Goal: Task Accomplishment & Management: Use online tool/utility

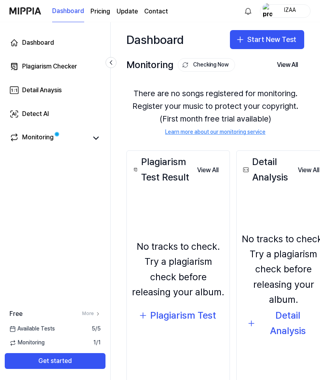
click at [282, 40] on button "Start New Test" at bounding box center [267, 39] width 74 height 19
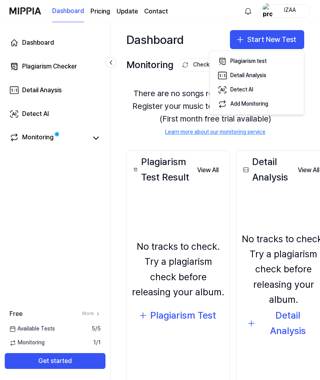
click at [237, 63] on div "Plagiarism test" at bounding box center [249, 61] width 36 height 8
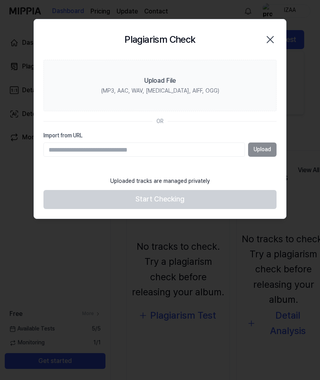
click at [88, 88] on label "Upload File (MP3, AAC, WAV, [MEDICAL_DATA], AIFF, OGG)" at bounding box center [160, 85] width 233 height 51
click at [0, 0] on input "Upload File (MP3, AAC, WAV, [MEDICAL_DATA], AIFF, OGG)" at bounding box center [0, 0] width 0 height 0
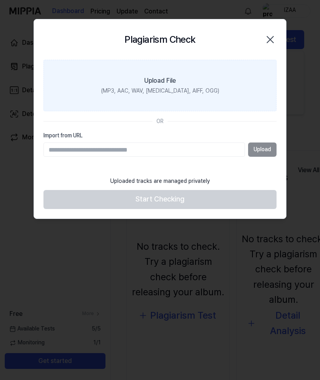
click at [103, 79] on label "Upload File (MP3, AAC, WAV, [MEDICAL_DATA], AIFF, OGG)" at bounding box center [160, 85] width 233 height 51
click at [0, 0] on input "Upload File (MP3, AAC, WAV, [MEDICAL_DATA], AIFF, OGG)" at bounding box center [0, 0] width 0 height 0
click at [245, 83] on label "Upload File (MP3, AAC, WAV, [MEDICAL_DATA], AIFF, OGG)" at bounding box center [160, 85] width 233 height 51
click at [0, 0] on input "Upload File (MP3, AAC, WAV, [MEDICAL_DATA], AIFF, OGG)" at bounding box center [0, 0] width 0 height 0
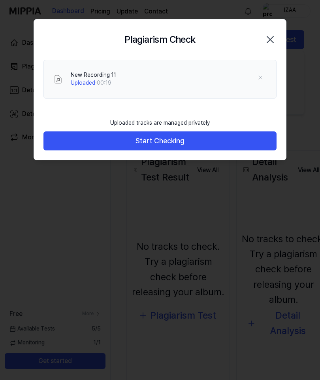
click at [58, 138] on button "Start Checking" at bounding box center [160, 140] width 233 height 19
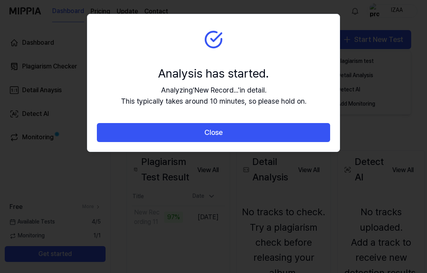
click at [111, 137] on button "Close" at bounding box center [213, 132] width 233 height 19
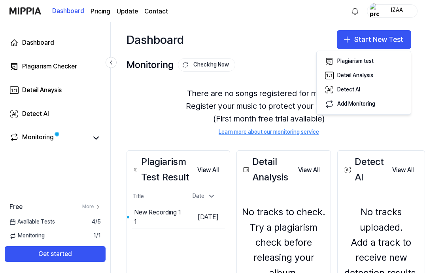
scroll to position [32, 0]
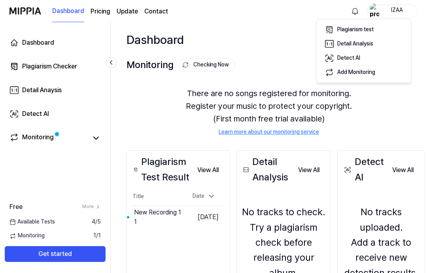
click at [30, 141] on div "Monitoring" at bounding box center [38, 138] width 32 height 11
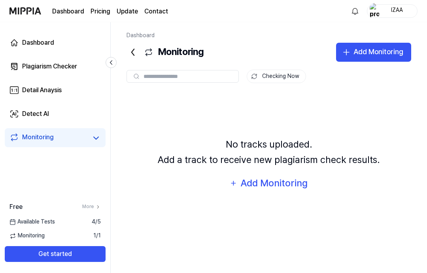
scroll to position [0, 0]
click at [21, 122] on link "Detect AI" at bounding box center [55, 113] width 101 height 19
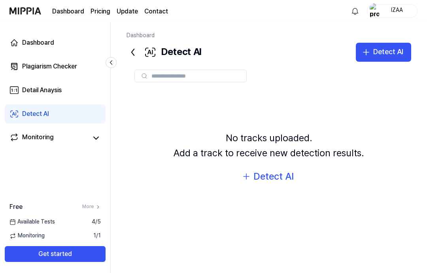
click at [31, 95] on link "Detail Anaysis" at bounding box center [55, 90] width 101 height 19
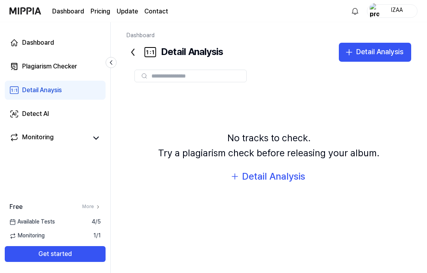
click at [32, 95] on div "Detail Anaysis" at bounding box center [42, 89] width 40 height 9
click at [35, 97] on link "Detail Anaysis" at bounding box center [55, 90] width 101 height 19
click at [32, 90] on div "Detail Anaysis" at bounding box center [42, 89] width 40 height 9
click at [45, 96] on link "Detail Anaysis" at bounding box center [55, 90] width 101 height 19
click at [137, 56] on icon at bounding box center [133, 52] width 13 height 13
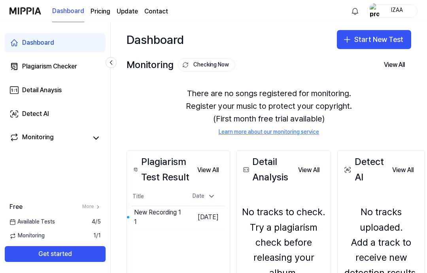
click at [14, 67] on icon at bounding box center [13, 66] width 9 height 9
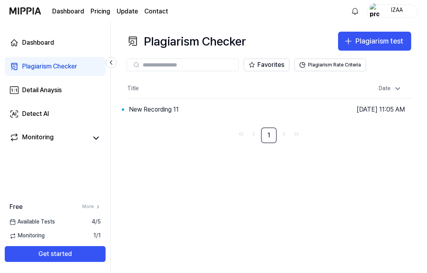
click at [0, 0] on button "Go to Results" at bounding box center [0, 0] width 0 height 0
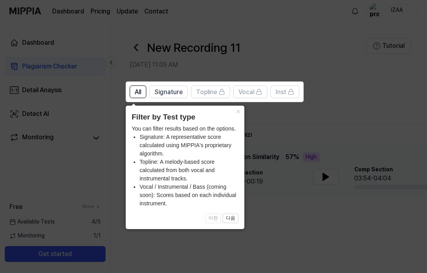
click at [233, 118] on header "Filter by Test type" at bounding box center [185, 117] width 107 height 11
click at [243, 109] on button "×" at bounding box center [238, 111] width 13 height 11
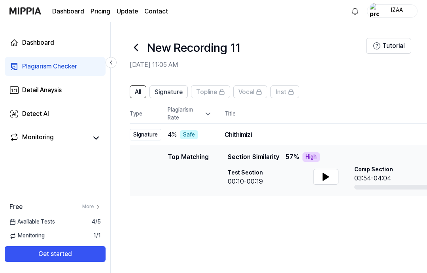
click at [320, 176] on icon at bounding box center [326, 176] width 6 height 7
click at [320, 173] on icon at bounding box center [325, 176] width 9 height 9
click at [320, 178] on button at bounding box center [325, 177] width 25 height 16
click at [320, 178] on icon at bounding box center [325, 177] width 2 height 6
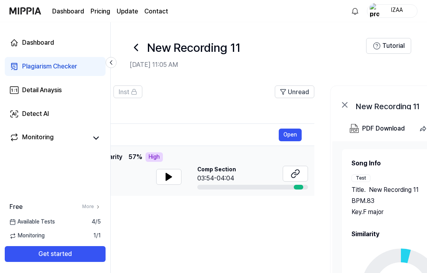
scroll to position [0, 157]
click at [290, 171] on button at bounding box center [295, 174] width 25 height 16
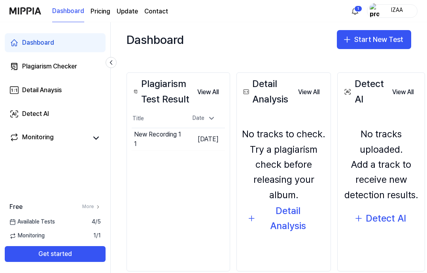
scroll to position [76, 0]
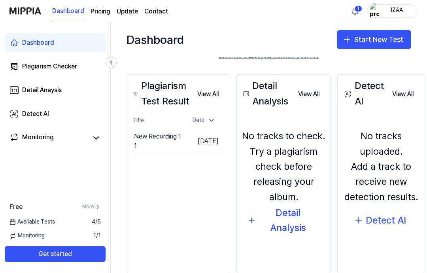
click at [0, 0] on button "Go to Results" at bounding box center [0, 0] width 0 height 0
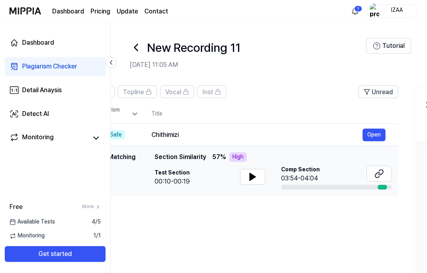
scroll to position [0, 76]
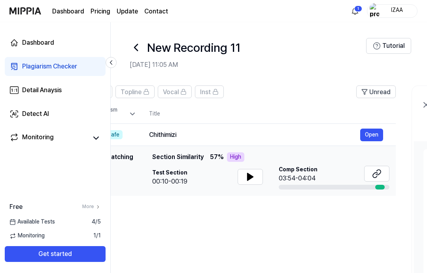
click at [371, 137] on button "Open" at bounding box center [371, 135] width 23 height 13
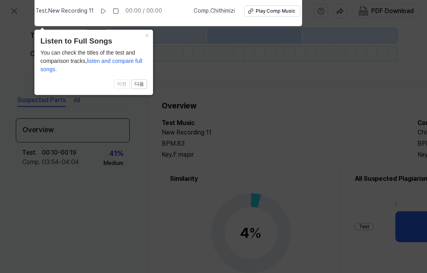
click at [152, 37] on button "×" at bounding box center [146, 35] width 13 height 11
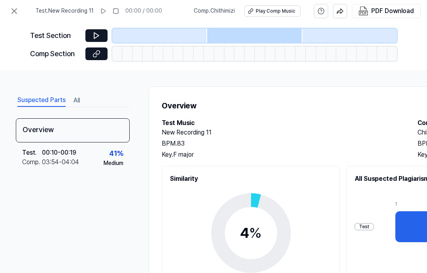
click at [97, 41] on button at bounding box center [96, 35] width 22 height 13
click at [93, 35] on icon at bounding box center [97, 36] width 8 height 8
click at [106, 17] on button at bounding box center [103, 11] width 13 height 13
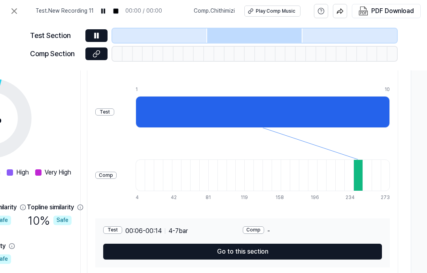
scroll to position [115, 260]
click at [361, 168] on div at bounding box center [358, 175] width 9 height 32
click at [156, 244] on button "Go to this section" at bounding box center [242, 252] width 279 height 16
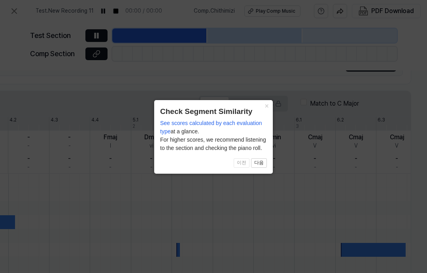
scroll to position [102, 212]
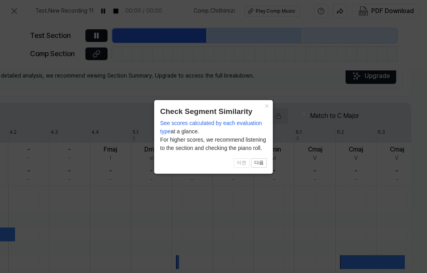
click at [255, 159] on button "다음" at bounding box center [259, 162] width 16 height 9
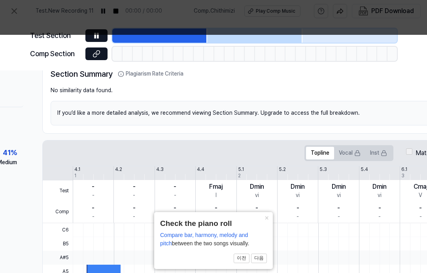
scroll to position [0, 0]
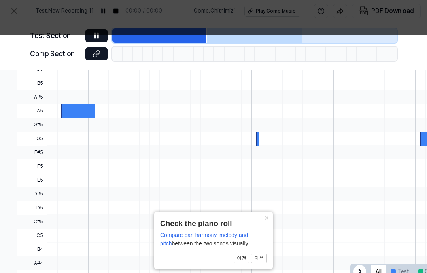
click at [86, 201] on div at bounding box center [374, 208] width 654 height 14
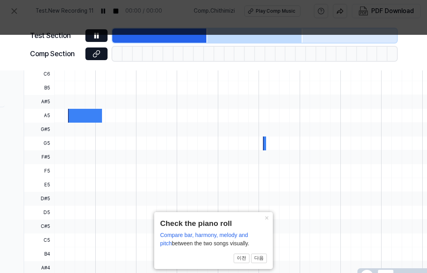
scroll to position [221, 125]
click at [252, 269] on div "× Check the piano roll Compare bar, harmony, melody and pitch between the two s…" at bounding box center [213, 240] width 119 height 57
click at [252, 268] on div "× Check the piano roll Compare bar, harmony, melody and pitch between the two s…" at bounding box center [213, 240] width 119 height 57
click at [257, 255] on button "다음" at bounding box center [259, 258] width 16 height 9
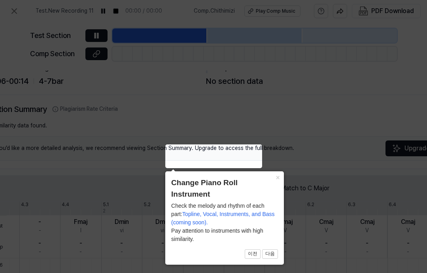
click at [182, 167] on body "Test . New Recording 11 00:00 / 00:00 Comp . Chithimizi Play Comp Music PDF Dow…" at bounding box center [213, 136] width 427 height 273
click at [284, 177] on button "×" at bounding box center [277, 176] width 13 height 11
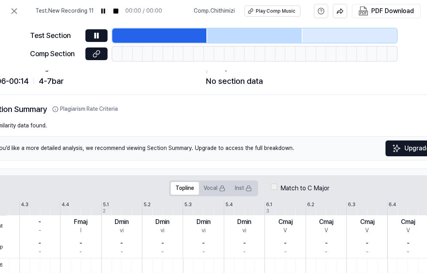
click at [203, 182] on button "Vocal" at bounding box center [214, 188] width 31 height 13
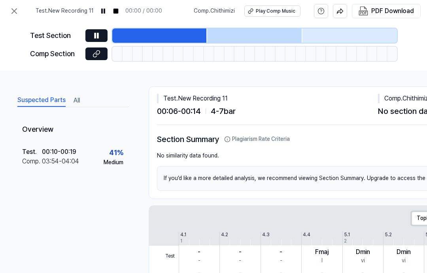
scroll to position [0, 0]
click at [64, 157] on div "03:54 - 04:04" at bounding box center [60, 161] width 37 height 9
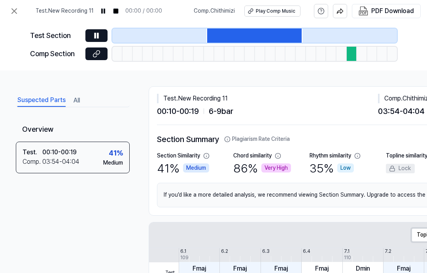
click at [103, 29] on button at bounding box center [96, 35] width 22 height 13
click at [13, 9] on icon at bounding box center [14, 11] width 5 height 5
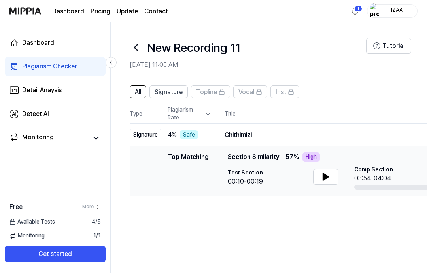
click at [173, 91] on span "Signature" at bounding box center [169, 91] width 28 height 9
click at [140, 89] on span "All" at bounding box center [138, 91] width 6 height 9
click at [144, 163] on div "Top Matching Top Matching Section Similarity 57 % High Test Section 00:10-00:19…" at bounding box center [300, 170] width 329 height 37
click at [185, 138] on div "Safe" at bounding box center [189, 134] width 18 height 9
click at [163, 170] on div "Top Matching Top Matching Section Similarity 57 % High Test Section 00:10-00:19…" at bounding box center [300, 170] width 329 height 37
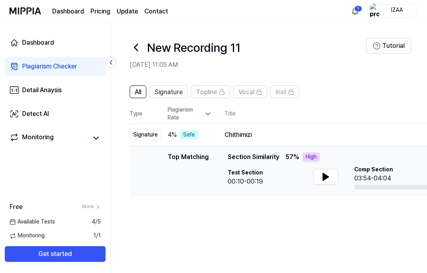
click at [139, 39] on div at bounding box center [136, 47] width 13 height 19
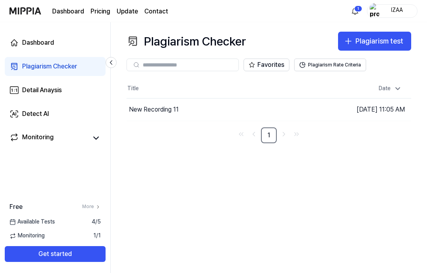
click at [131, 55] on div "Favorites Plagiarism Rate Criteria" at bounding box center [269, 65] width 285 height 28
click at [377, 42] on div "Plagiarism test" at bounding box center [380, 41] width 48 height 11
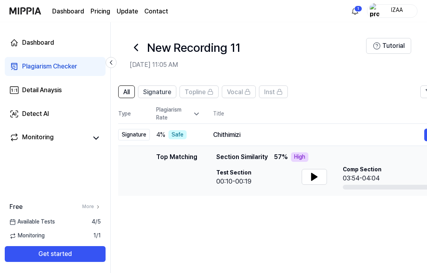
click at [19, 43] on link "Dashboard" at bounding box center [55, 42] width 101 height 19
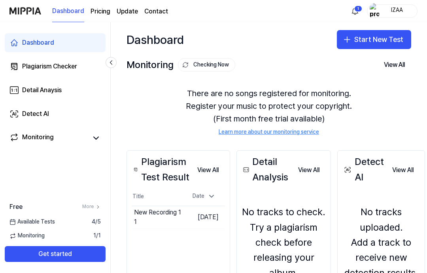
click at [362, 33] on button "Start New Test" at bounding box center [374, 39] width 74 height 19
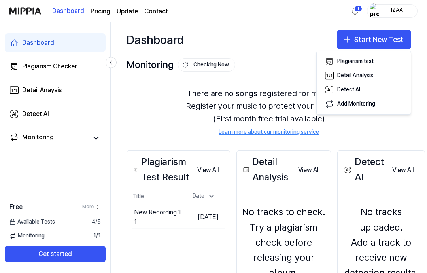
click at [375, 65] on button "Plagiarism test" at bounding box center [364, 61] width 88 height 14
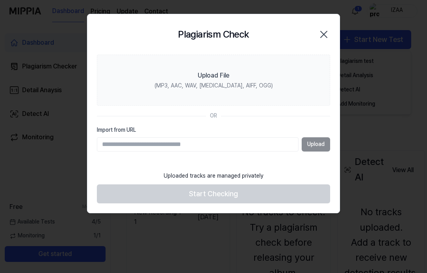
click at [249, 66] on label "Upload File (MP3, AAC, WAV, [MEDICAL_DATA], AIFF, OGG)" at bounding box center [213, 80] width 233 height 51
click at [0, 0] on input "Upload File (MP3, AAC, WAV, [MEDICAL_DATA], AIFF, OGG)" at bounding box center [0, 0] width 0 height 0
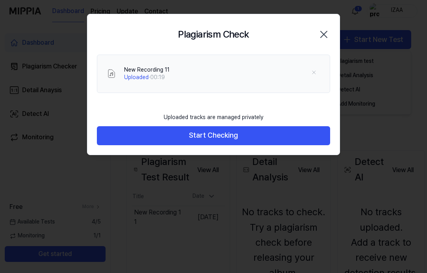
click at [221, 75] on div "New Recording 11 Uploaded · 00:19" at bounding box center [222, 73] width 196 height 15
click at [167, 72] on div "New Recording 11" at bounding box center [147, 70] width 46 height 8
click at [220, 131] on button "Start Checking" at bounding box center [213, 135] width 233 height 19
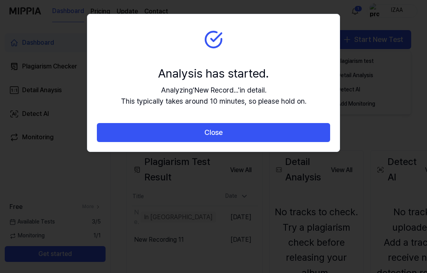
click at [150, 137] on button "Close" at bounding box center [213, 132] width 233 height 19
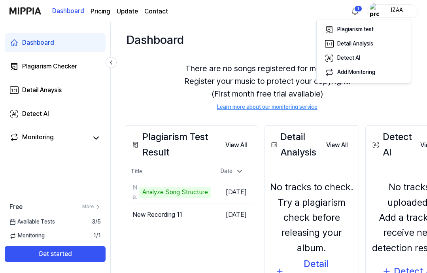
scroll to position [21, 2]
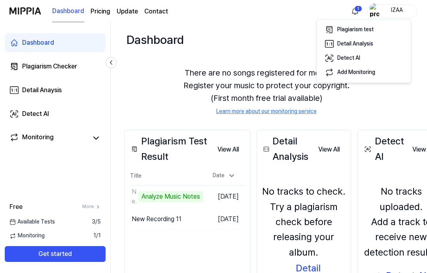
click at [340, 23] on button "Plagiarism test" at bounding box center [364, 30] width 88 height 14
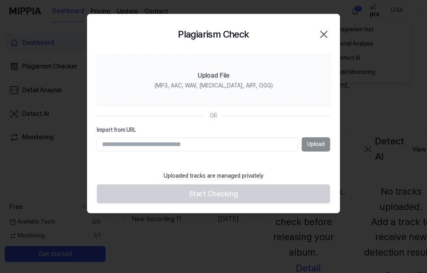
click at [116, 74] on label "Upload File (MP3, AAC, WAV, [MEDICAL_DATA], AIFF, OGG)" at bounding box center [213, 80] width 233 height 51
click at [0, 0] on input "Upload File (MP3, AAC, WAV, [MEDICAL_DATA], AIFF, OGG)" at bounding box center [0, 0] width 0 height 0
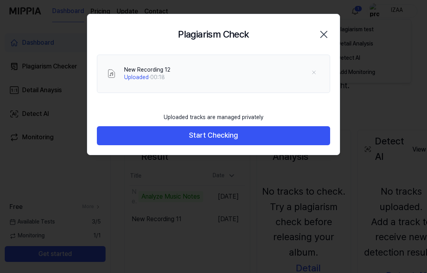
click at [189, 140] on button "Start Checking" at bounding box center [213, 135] width 233 height 19
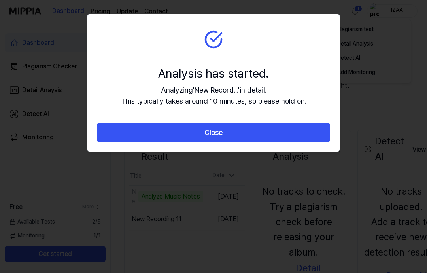
click at [152, 133] on button "Close" at bounding box center [213, 132] width 233 height 19
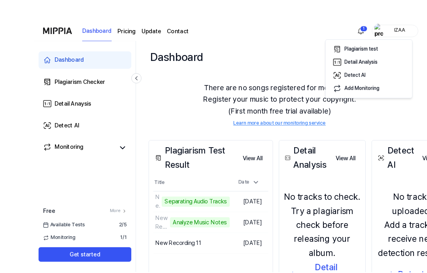
scroll to position [30, 0]
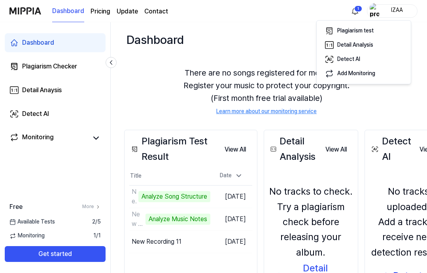
click at [94, 210] on link "More" at bounding box center [91, 206] width 19 height 7
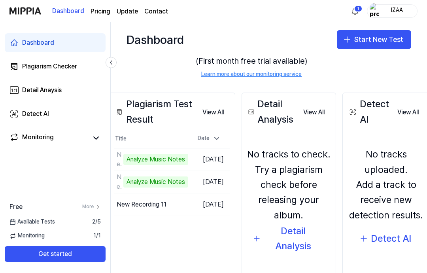
scroll to position [62, 8]
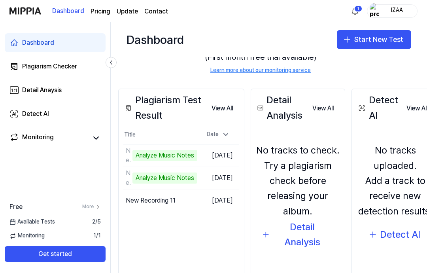
click at [141, 173] on div "Analyze Music Notes" at bounding box center [165, 178] width 65 height 11
click at [174, 150] on div "Analyze Music Notes" at bounding box center [165, 155] width 65 height 11
click at [197, 144] on td "New Recording 12 Analyze Music Notes Go to Results" at bounding box center [160, 155] width 74 height 22
click at [176, 173] on div "Analyze Music Notes" at bounding box center [165, 178] width 65 height 11
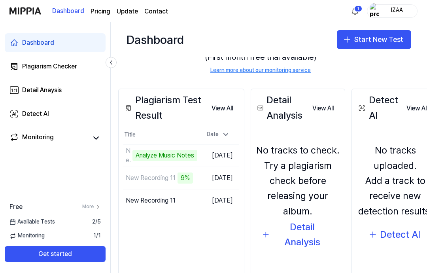
click at [135, 173] on div "New Recording 11 9%" at bounding box center [158, 178] width 70 height 11
click at [0, 0] on button "Go to Results" at bounding box center [0, 0] width 0 height 0
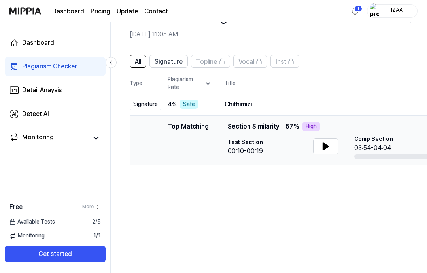
scroll to position [0, 0]
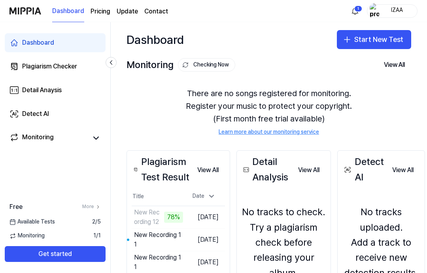
click at [0, 0] on button "Go to Results" at bounding box center [0, 0] width 0 height 0
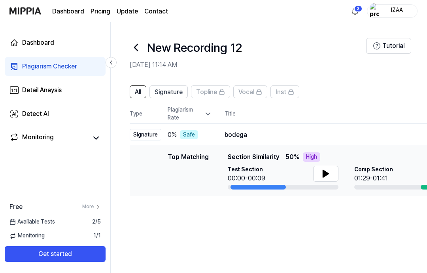
click at [324, 173] on icon at bounding box center [326, 173] width 6 height 7
click at [324, 174] on icon at bounding box center [325, 174] width 2 height 6
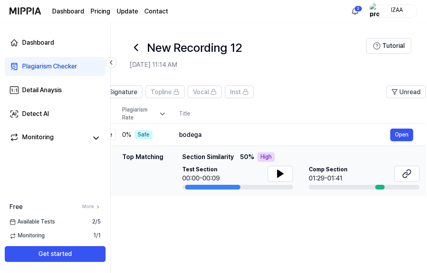
scroll to position [0, 43]
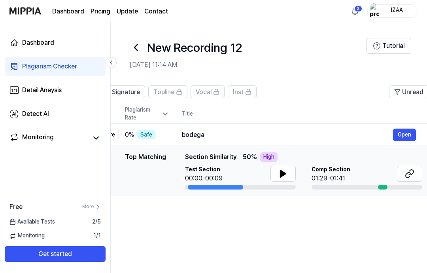
click at [403, 134] on button "Open" at bounding box center [404, 135] width 23 height 13
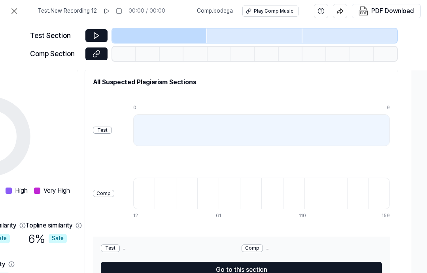
scroll to position [100, 260]
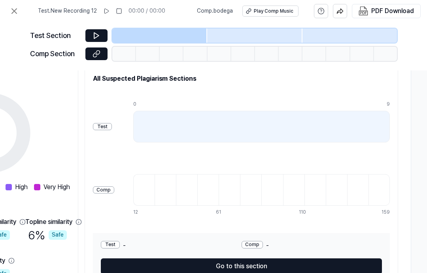
click at [102, 121] on div "Test Comp" at bounding box center [103, 158] width 21 height 127
click at [101, 127] on div "Test" at bounding box center [102, 127] width 19 height 8
click at [126, 109] on div "Test Comp 0 9 12 24 36 49 61 73 86 98 110 123 135 147 159" at bounding box center [241, 158] width 297 height 127
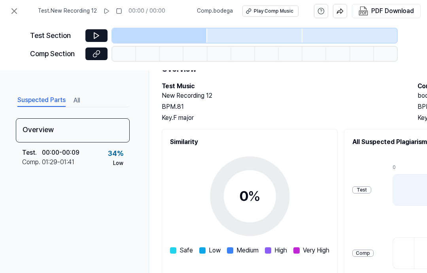
scroll to position [35, 0]
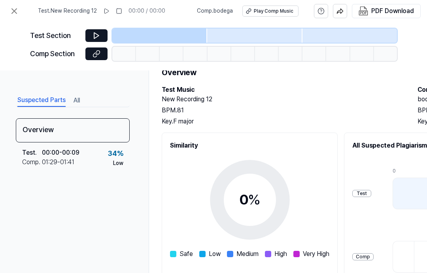
click at [94, 34] on icon at bounding box center [96, 36] width 5 height 6
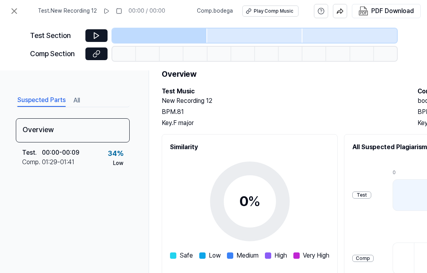
scroll to position [31, 0]
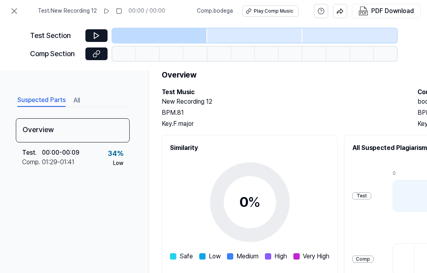
click at [95, 34] on icon at bounding box center [97, 36] width 8 height 8
click at [115, 11] on button at bounding box center [119, 11] width 13 height 13
click at [110, 10] on icon at bounding box center [106, 11] width 6 height 6
click at [255, 10] on div "Play Comp Music" at bounding box center [274, 11] width 40 height 7
